Goal: Task Accomplishment & Management: Manage account settings

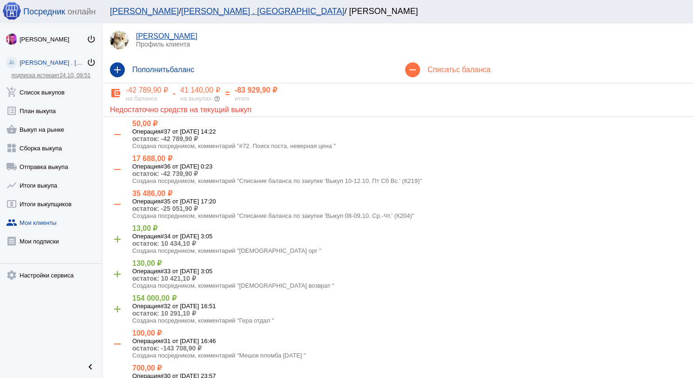
click at [54, 88] on link "add_shopping_cart Список выкупов" at bounding box center [51, 90] width 102 height 19
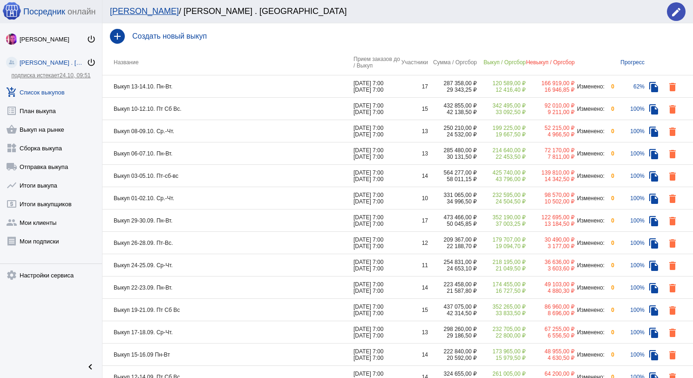
click at [177, 108] on td "Выкуп 10-12.10. Пт Сб Вс." at bounding box center [227, 109] width 251 height 22
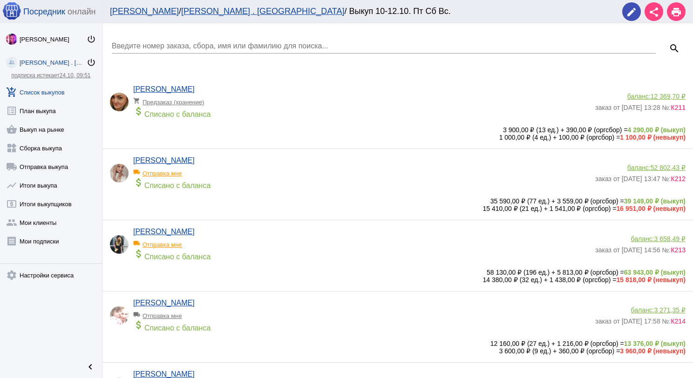
click at [174, 38] on div "Введите номер заказа, сбора, имя или фамилию для поиска..." at bounding box center [384, 43] width 544 height 21
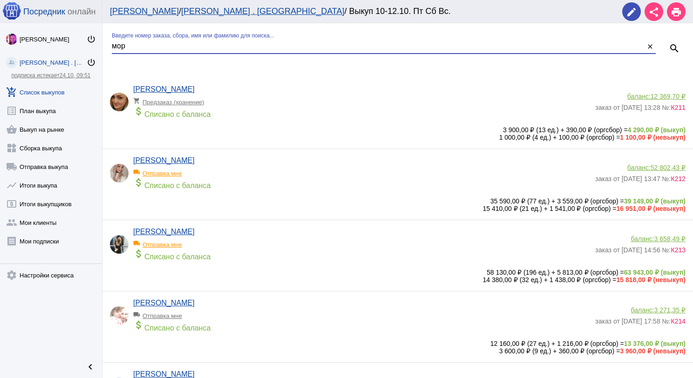
type input "мор"
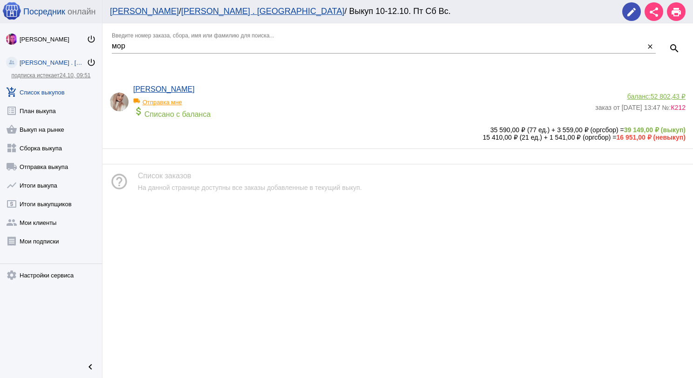
click at [664, 95] on span "52 802,43 ₽" at bounding box center [667, 96] width 35 height 7
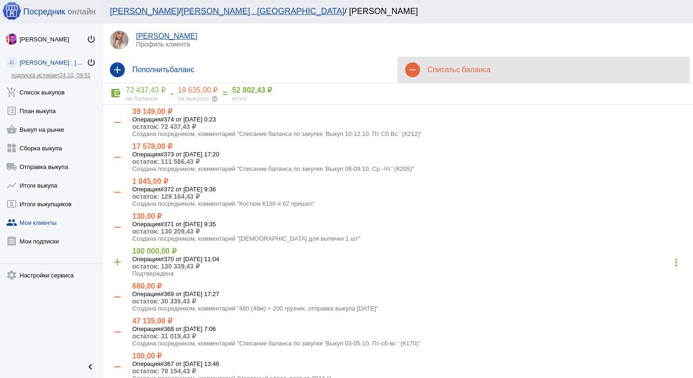
click at [433, 70] on h4 "Списать с баланса" at bounding box center [556, 70] width 258 height 8
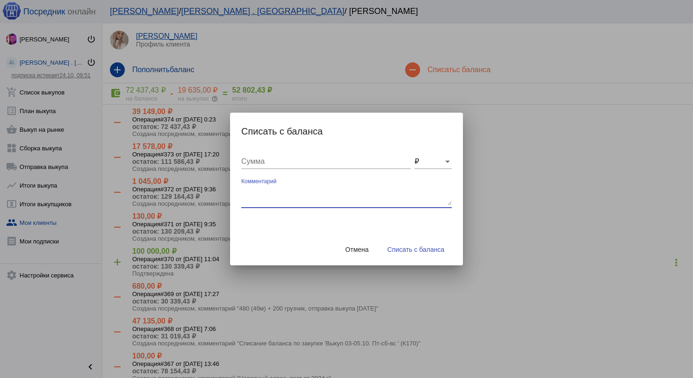
click at [297, 194] on textarea "Комментарий" at bounding box center [346, 196] width 210 height 19
type textarea "360 (3бм) + 200 грузчик, отправка выкупа [DATE]"
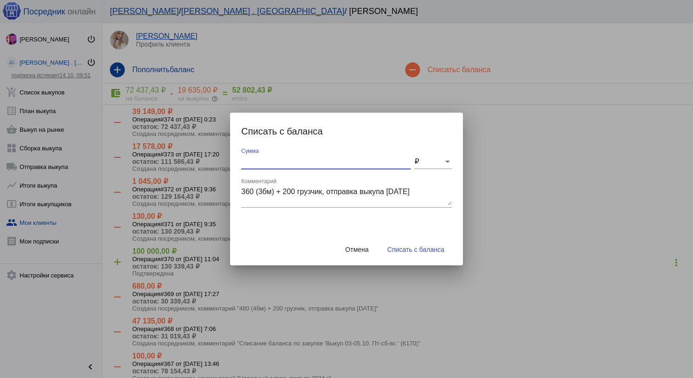
click at [257, 159] on input "Сумма" at bounding box center [325, 161] width 169 height 8
type input "560"
click at [433, 249] on span "Списать с баланса" at bounding box center [415, 249] width 57 height 7
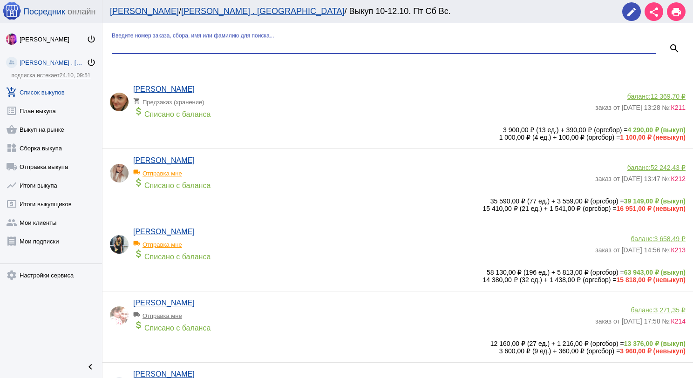
click at [204, 45] on input "Введите номер заказа, сбора, имя или фамилию для поиска..." at bounding box center [384, 46] width 544 height 8
type input "пар"
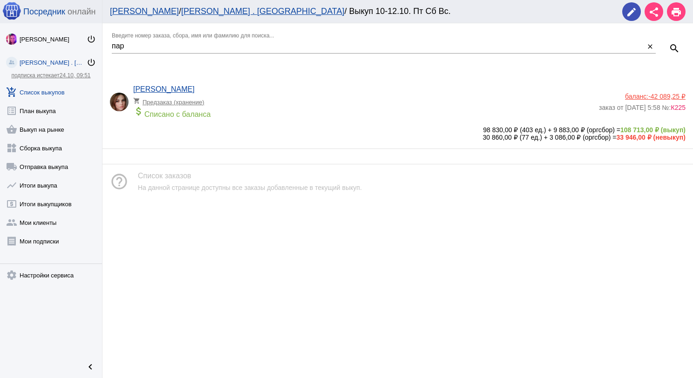
click at [663, 97] on span "-42 089,25 ₽" at bounding box center [666, 96] width 37 height 7
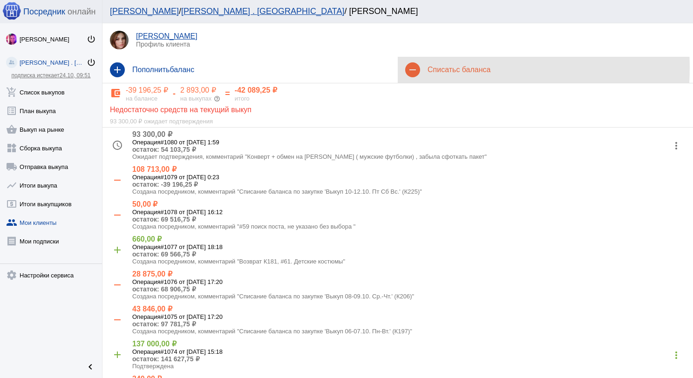
click at [427, 68] on h4 "Списать с баланса" at bounding box center [556, 70] width 258 height 8
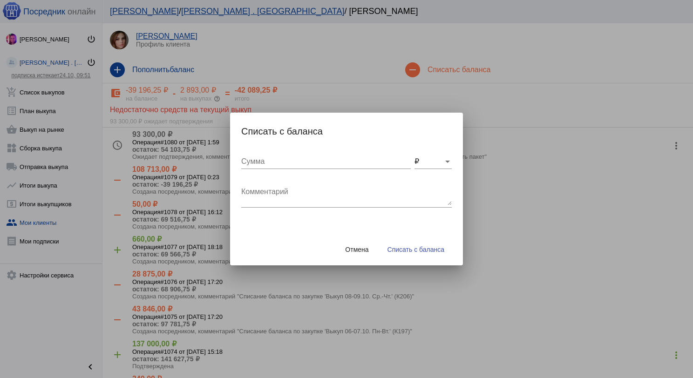
click at [324, 200] on textarea "Комментарий" at bounding box center [346, 196] width 210 height 19
type textarea "600 (5бм) + 300 грузчик, отправка выкупа [DATE]"
click at [325, 162] on input "Сумма" at bounding box center [325, 161] width 169 height 8
type input "900"
click at [423, 251] on span "Списать с баланса" at bounding box center [415, 249] width 57 height 7
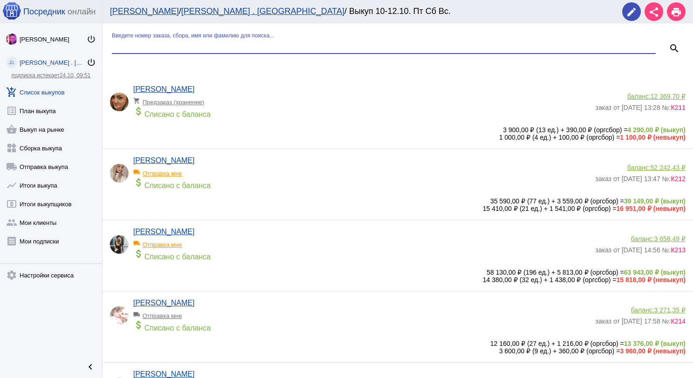
click at [120, 43] on input "Введите номер заказа, сбора, имя или фамилию для поиска..." at bounding box center [384, 46] width 544 height 8
type input "кар"
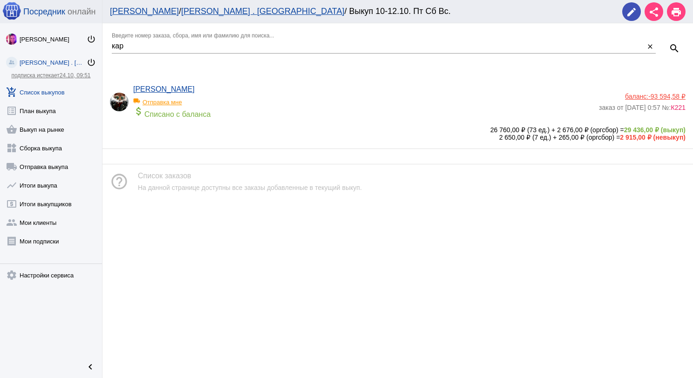
click at [666, 95] on span "-93 594,58 ₽" at bounding box center [666, 96] width 37 height 7
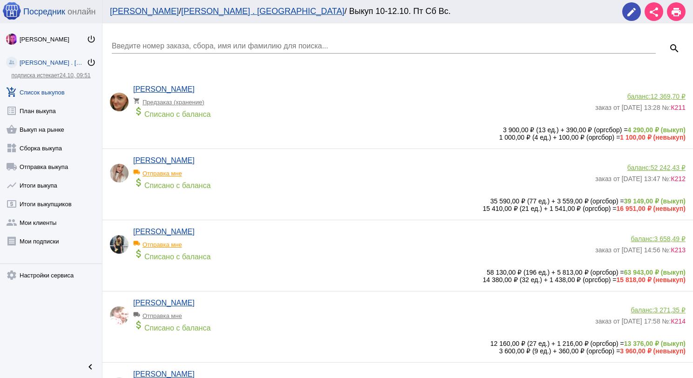
click at [185, 43] on input "Введите номер заказа, сбора, имя или фамилию для поиска..." at bounding box center [384, 46] width 544 height 8
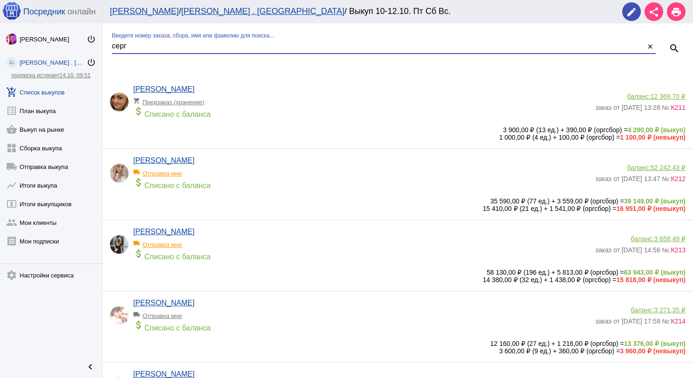
type input "серг"
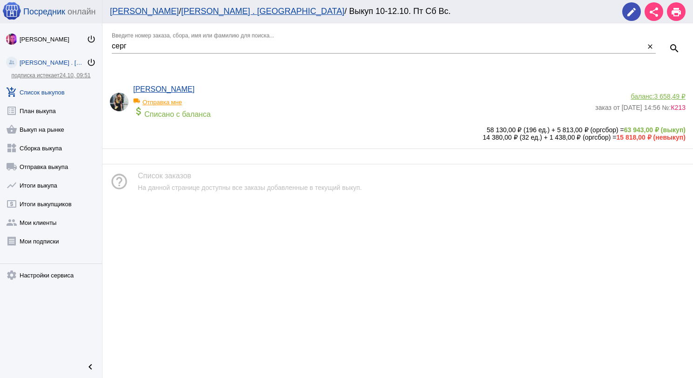
click at [651, 93] on div "баланс: 3 658,49 ₽" at bounding box center [640, 96] width 90 height 7
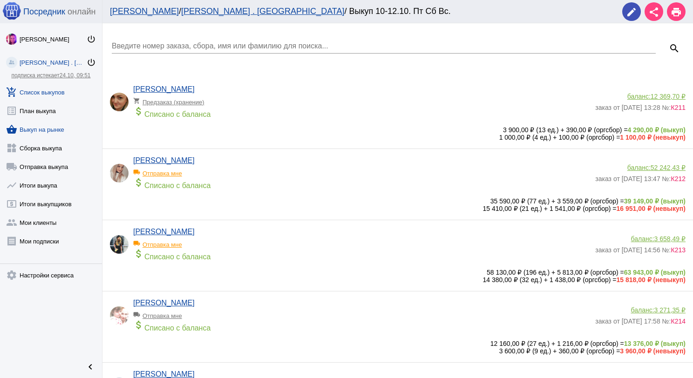
click at [43, 123] on link "shopping_basket Выкуп на рынке" at bounding box center [51, 127] width 102 height 19
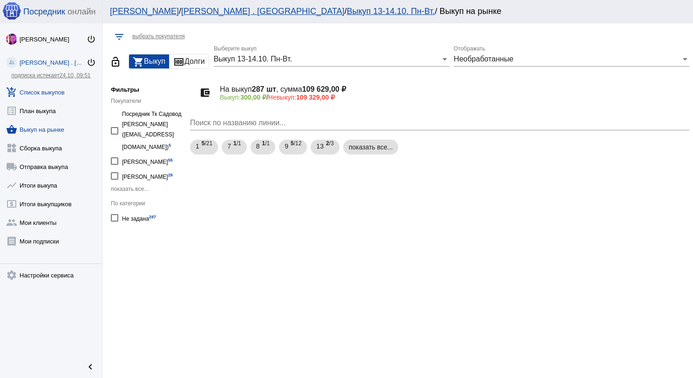
click at [54, 85] on link "add_shopping_cart Список выкупов" at bounding box center [51, 90] width 102 height 19
